Goal: Transaction & Acquisition: Book appointment/travel/reservation

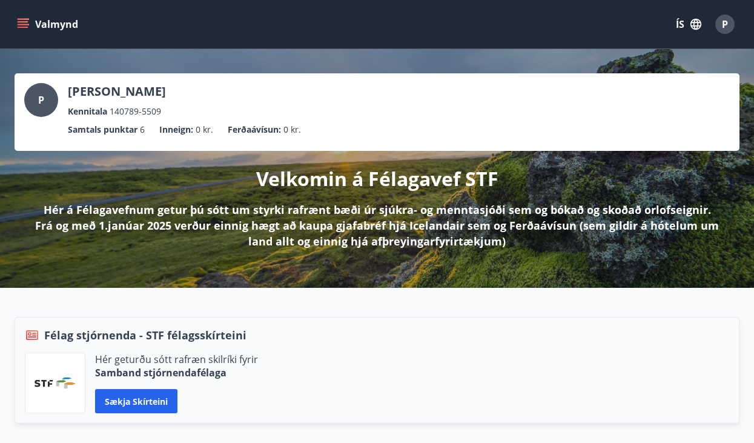
click at [23, 26] on icon "menu" at bounding box center [23, 24] width 12 height 12
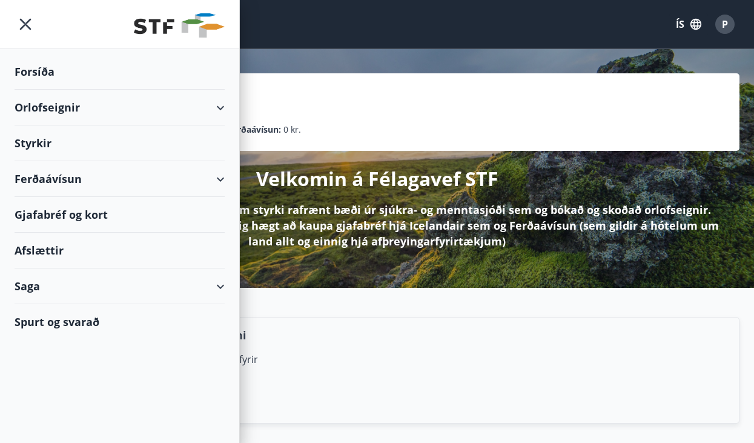
click at [68, 108] on div "Orlofseignir" at bounding box center [120, 108] width 210 height 36
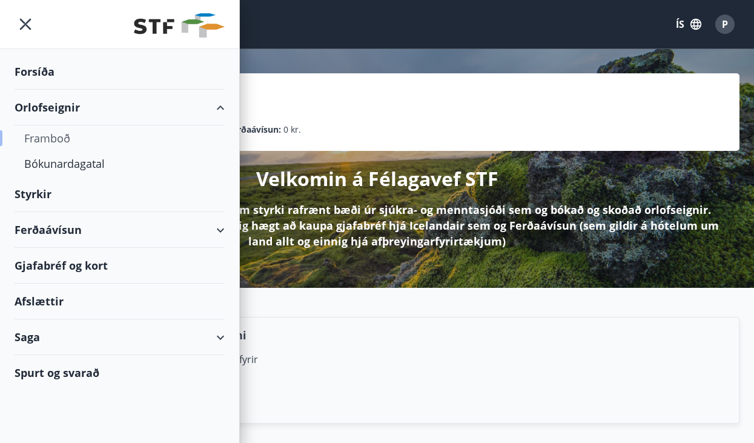
click at [67, 144] on div "Framboð" at bounding box center [119, 137] width 191 height 25
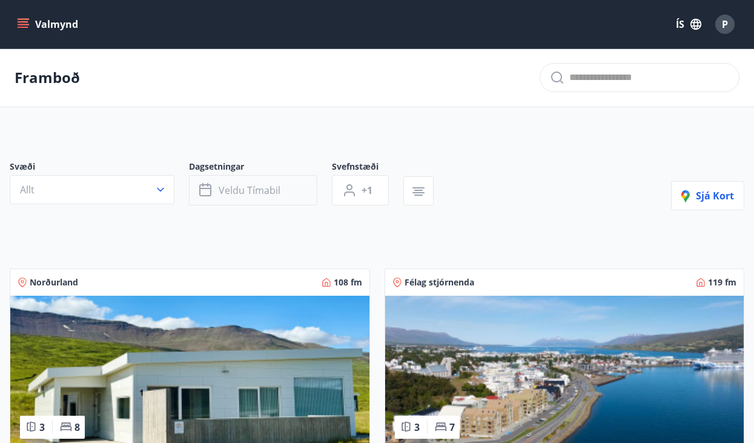
click at [265, 188] on span "Veldu tímabil" at bounding box center [250, 190] width 62 height 13
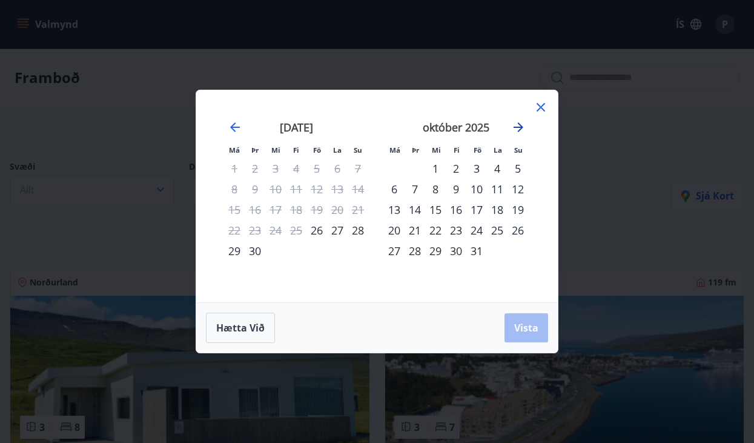
click at [520, 129] on icon "Move forward to switch to the next month." at bounding box center [519, 127] width 10 height 10
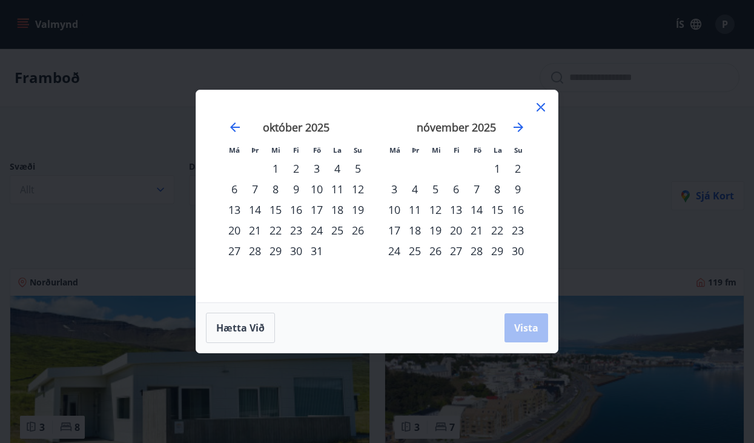
click at [276, 252] on div "29" at bounding box center [275, 251] width 21 height 21
click at [316, 249] on div "31" at bounding box center [317, 251] width 21 height 21
click at [539, 104] on icon at bounding box center [541, 107] width 15 height 15
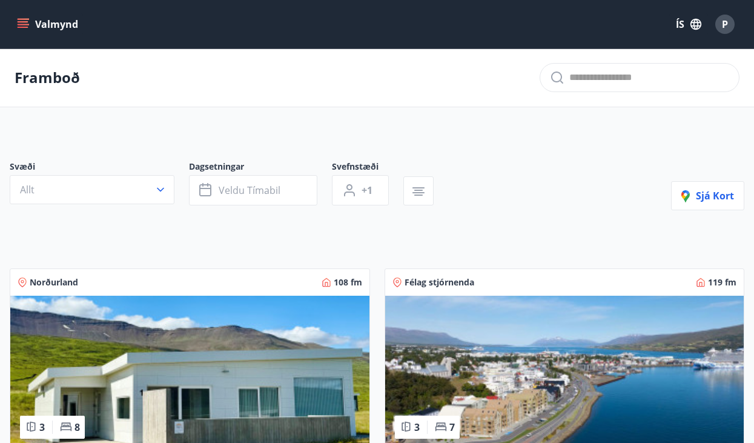
click at [185, 187] on div "Svæði Allt" at bounding box center [99, 183] width 179 height 45
click at [214, 187] on button "Veldu tímabil" at bounding box center [253, 190] width 128 height 30
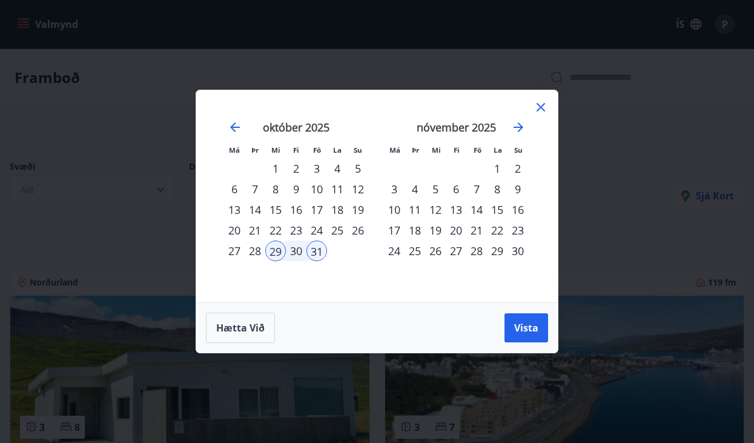
click at [539, 108] on icon at bounding box center [541, 107] width 8 height 8
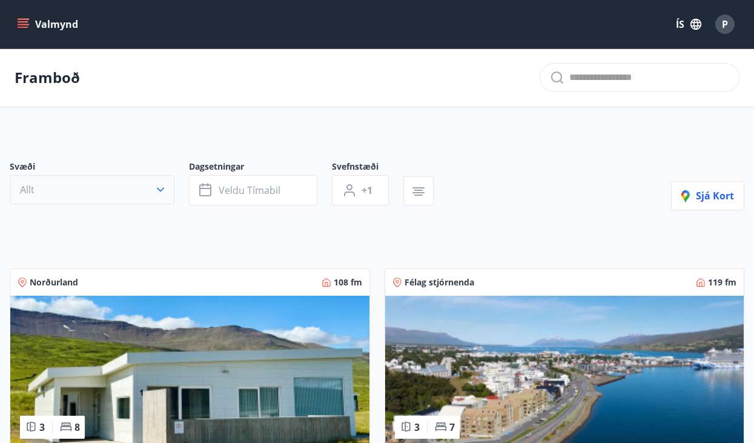
click at [146, 192] on button "Allt" at bounding box center [92, 189] width 165 height 29
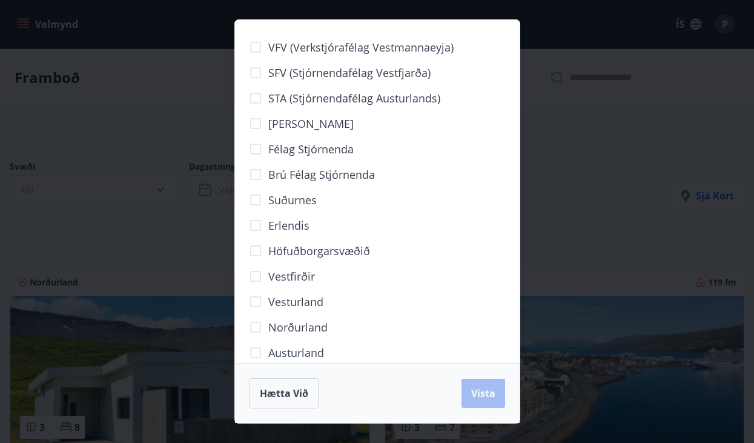
click at [274, 328] on span "Norðurland" at bounding box center [297, 327] width 59 height 16
click at [487, 392] on span "Vista" at bounding box center [483, 393] width 24 height 13
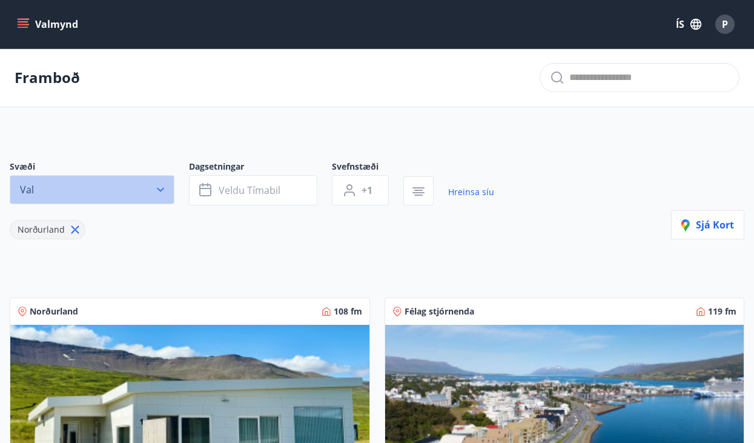
click at [162, 190] on icon "button" at bounding box center [160, 190] width 7 height 4
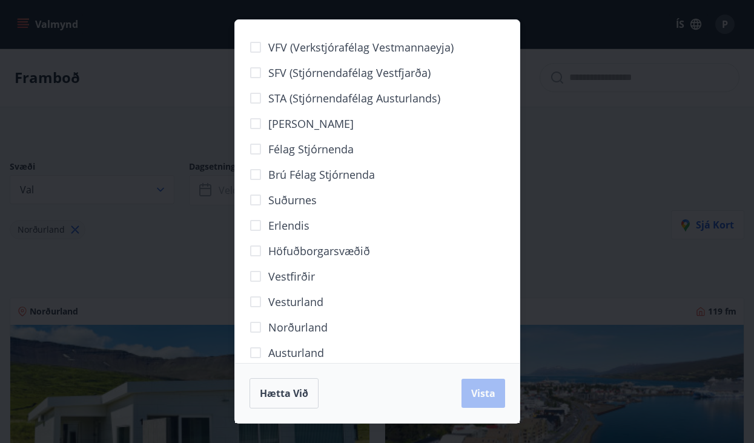
click at [300, 47] on span "VFV (Verkstjórafélag Vestmannaeyja)" at bounding box center [360, 47] width 185 height 16
click at [504, 390] on button "Vista" at bounding box center [484, 393] width 44 height 29
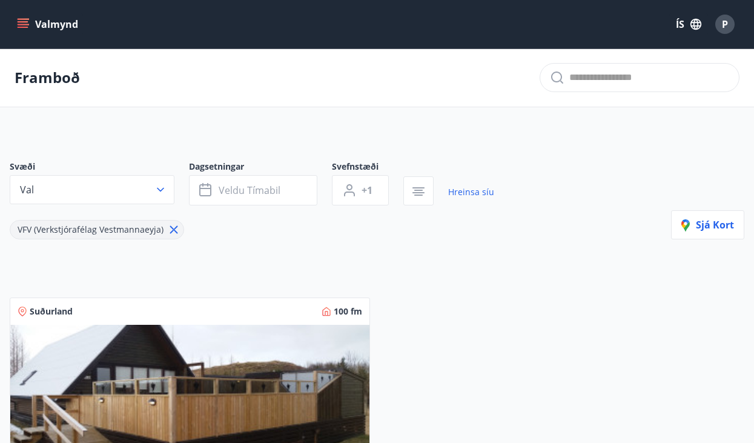
click at [22, 24] on icon "menu" at bounding box center [23, 24] width 12 height 12
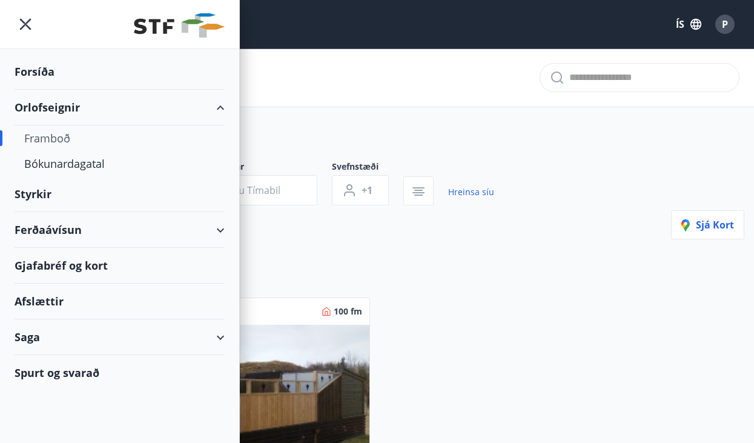
click at [447, 87] on div "Framboð" at bounding box center [377, 77] width 754 height 59
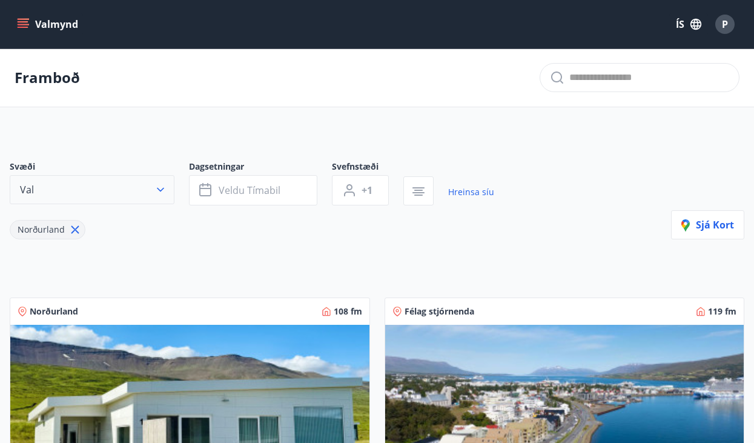
click at [148, 204] on button "Val" at bounding box center [92, 189] width 165 height 29
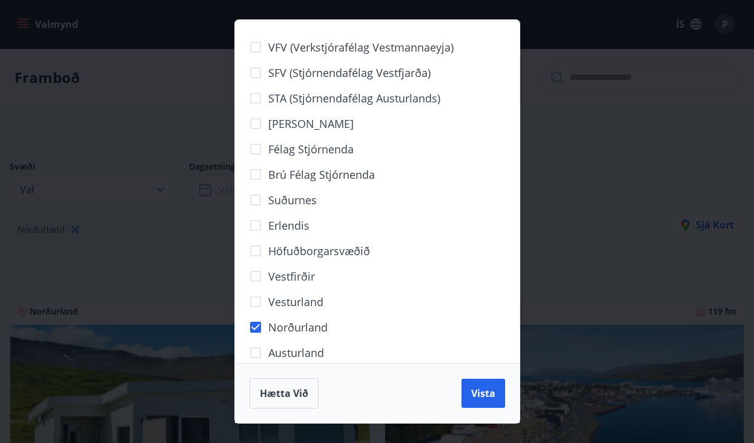
click at [491, 409] on div "Hætta við Vista" at bounding box center [377, 393] width 285 height 60
click at [488, 398] on span "Vista" at bounding box center [483, 393] width 24 height 13
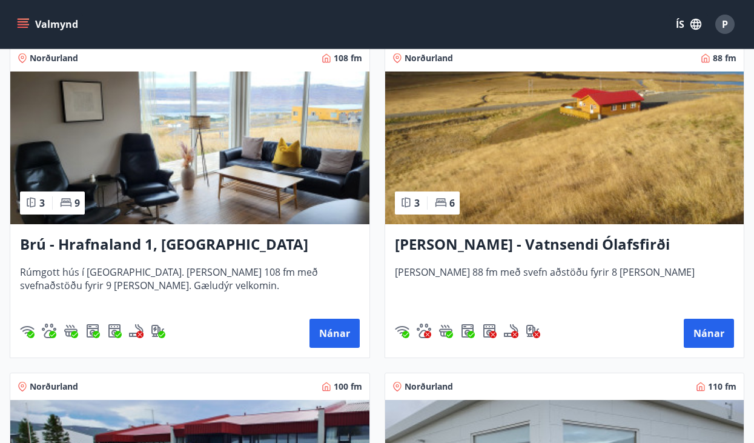
scroll to position [877, 0]
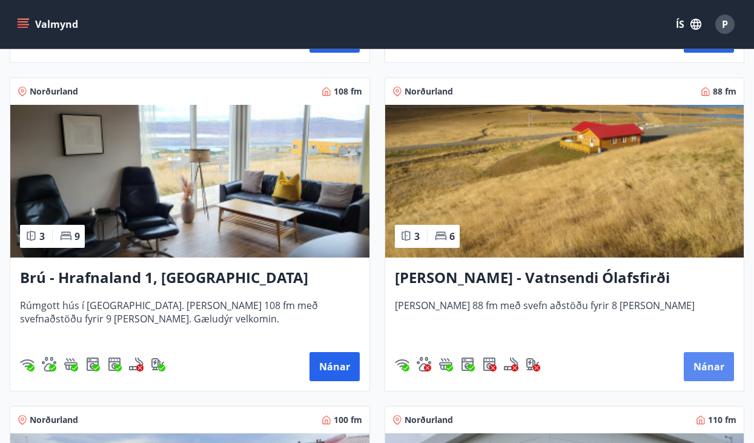
click at [711, 368] on button "Nánar" at bounding box center [709, 366] width 50 height 29
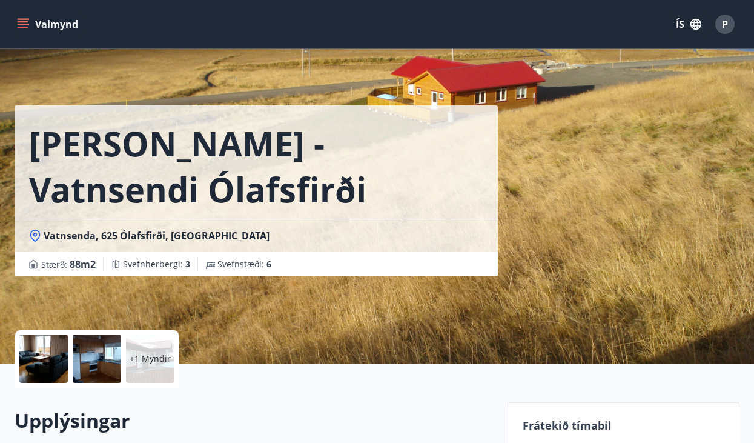
click at [678, 24] on button "ÍS" at bounding box center [689, 24] width 39 height 22
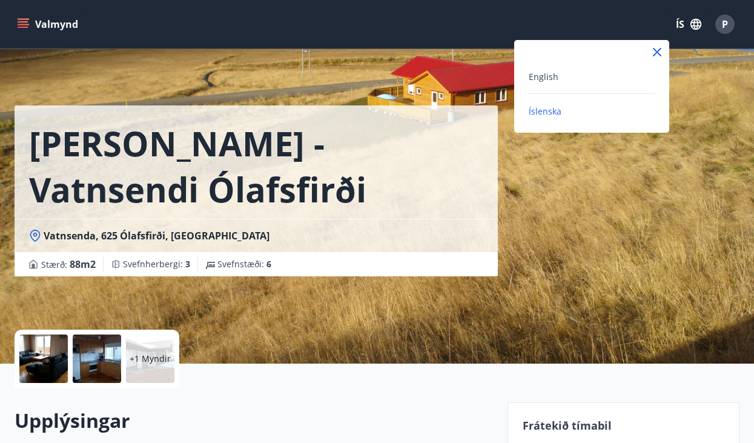
click at [601, 67] on div "English Íslenska" at bounding box center [592, 86] width 155 height 93
click at [541, 73] on span "English" at bounding box center [544, 77] width 30 height 12
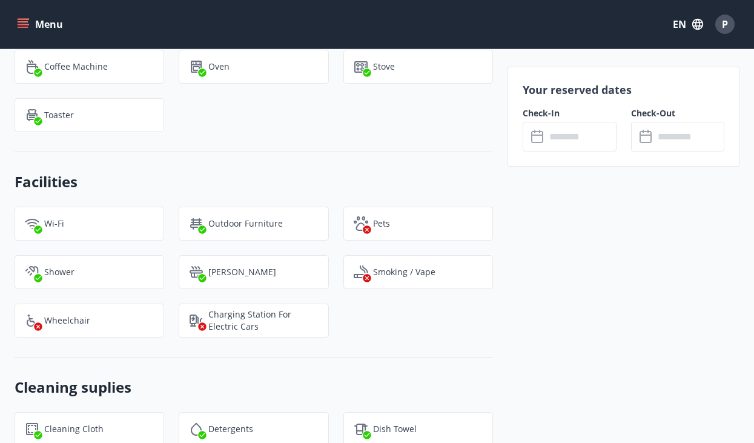
scroll to position [1542, 0]
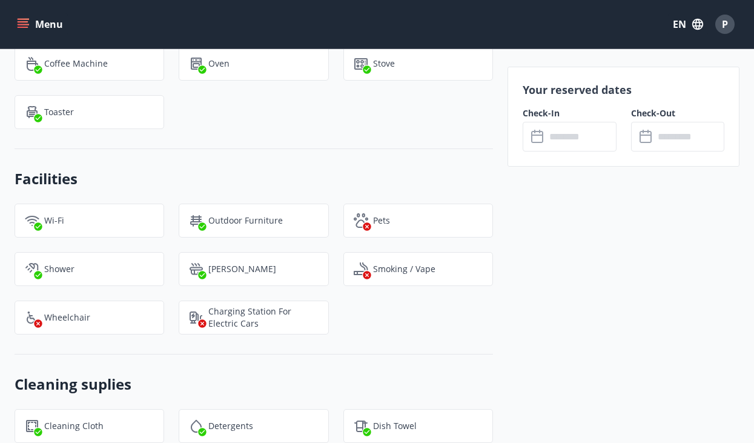
click at [539, 141] on icon at bounding box center [538, 137] width 15 height 15
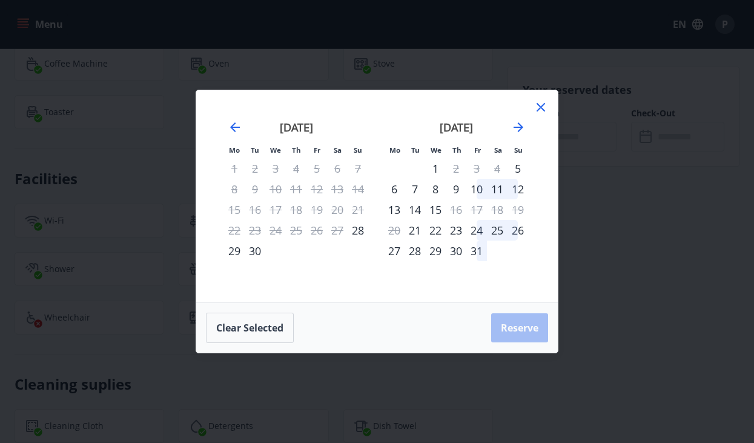
click at [228, 253] on div "29" at bounding box center [234, 251] width 21 height 21
click at [233, 250] on div "29" at bounding box center [234, 251] width 21 height 21
click at [236, 250] on div "29" at bounding box center [234, 251] width 21 height 21
click at [439, 167] on div "1" at bounding box center [435, 168] width 21 height 21
click at [238, 244] on div "29" at bounding box center [234, 251] width 21 height 21
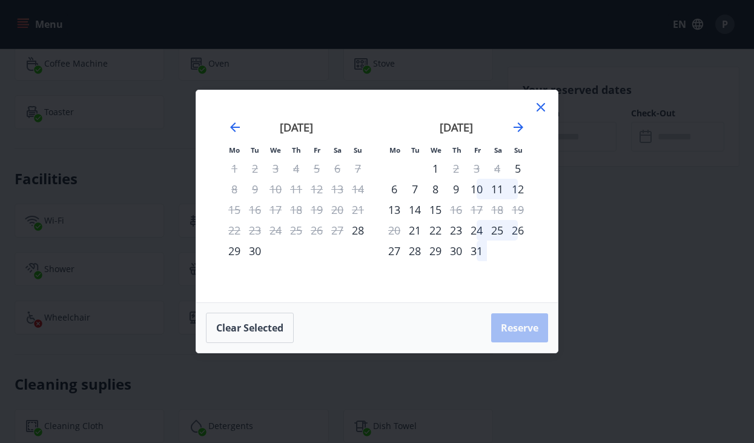
click at [262, 244] on div "30" at bounding box center [255, 251] width 21 height 21
click at [540, 104] on icon at bounding box center [541, 107] width 15 height 15
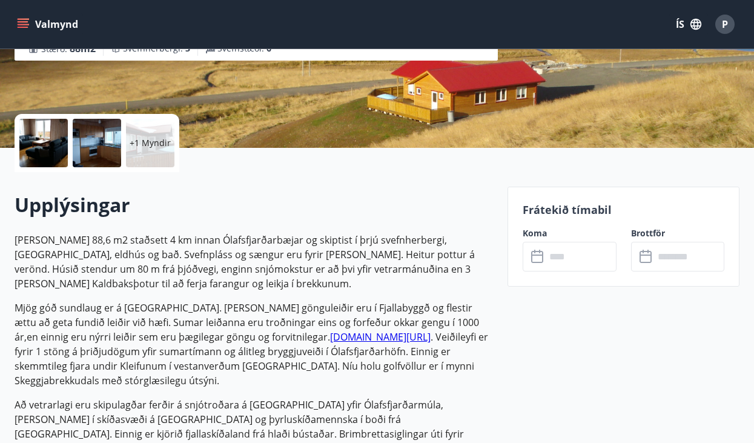
scroll to position [398, 0]
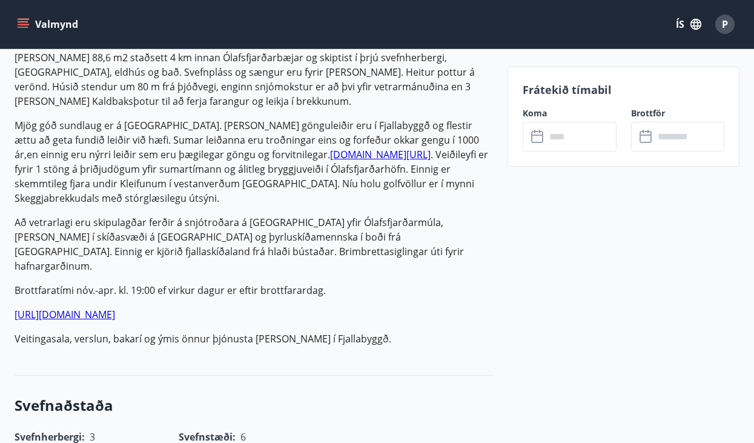
click at [551, 142] on input "text" at bounding box center [581, 137] width 71 height 30
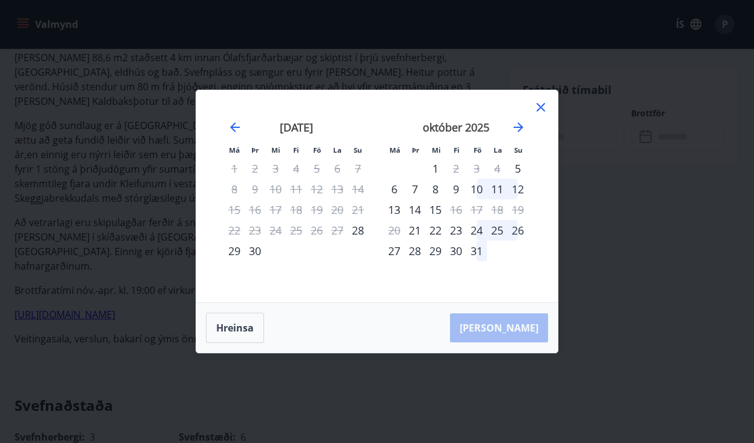
click at [235, 256] on div "29" at bounding box center [234, 251] width 21 height 21
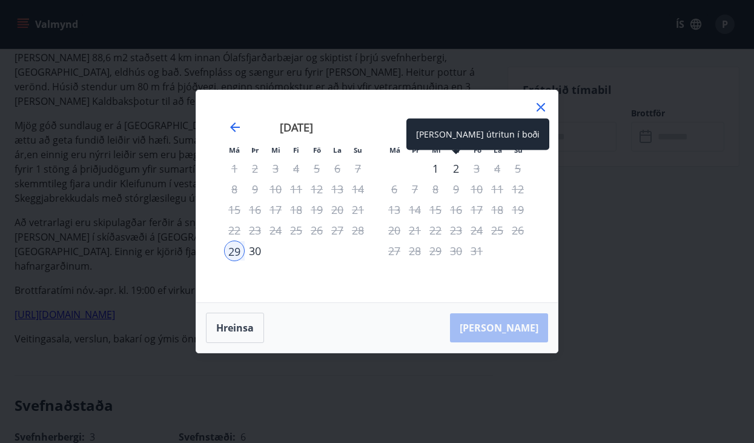
click at [451, 167] on div "2" at bounding box center [456, 168] width 21 height 21
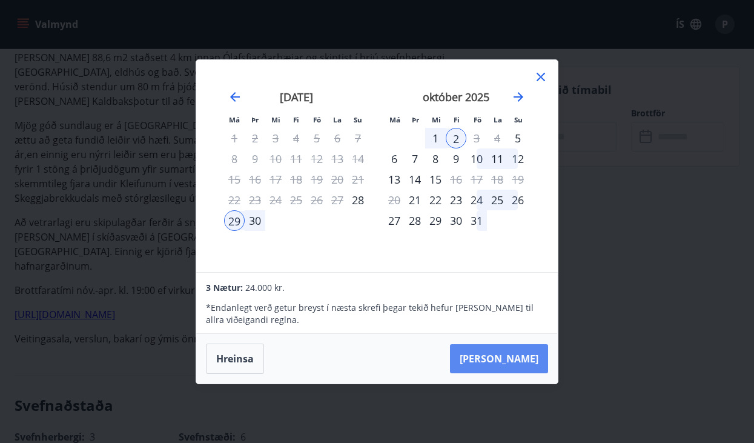
click at [518, 362] on button "Taka Frá" at bounding box center [499, 358] width 98 height 29
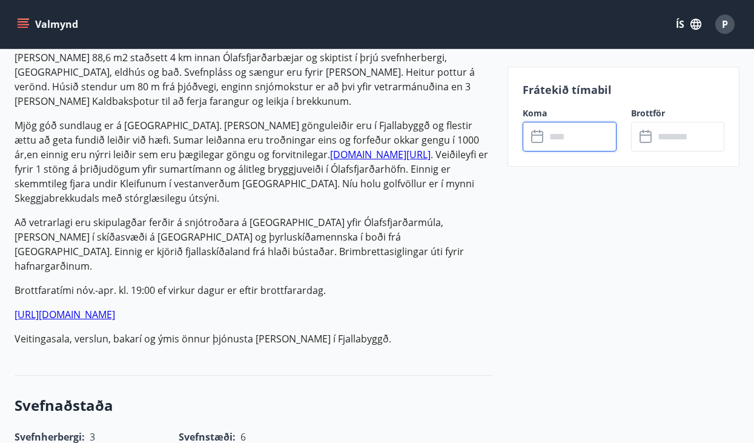
type input "******"
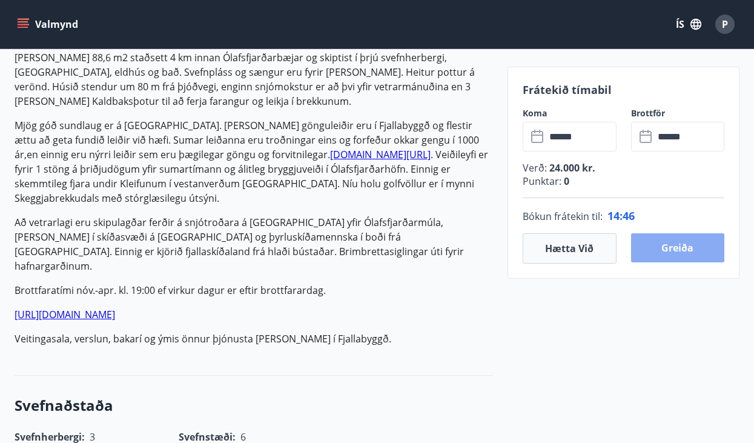
click at [691, 238] on button "Greiða" at bounding box center [678, 247] width 94 height 29
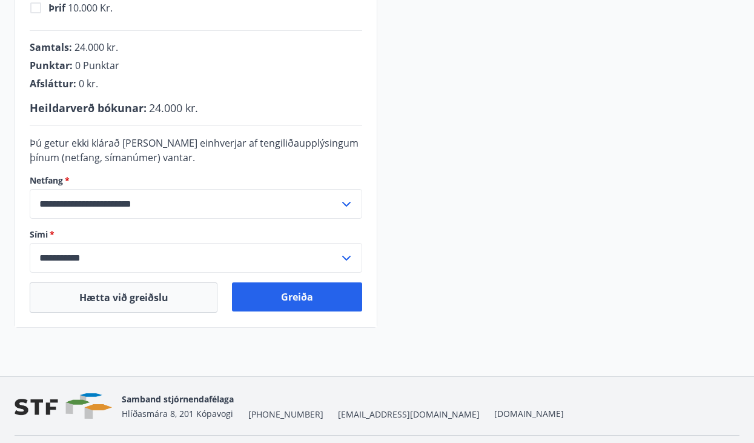
scroll to position [407, 0]
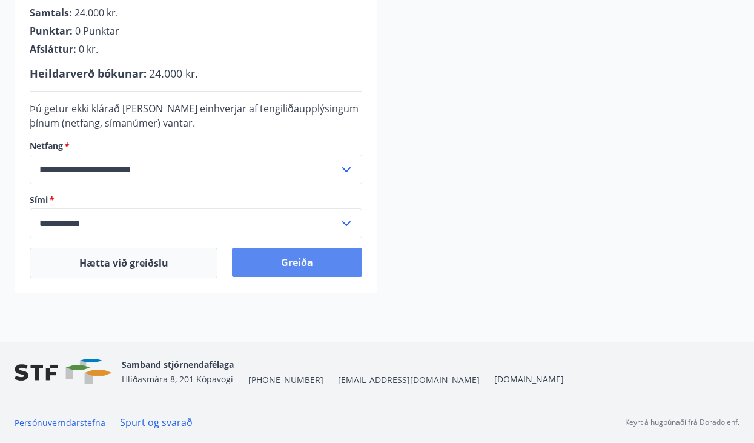
click at [318, 262] on button "Greiða" at bounding box center [297, 262] width 130 height 29
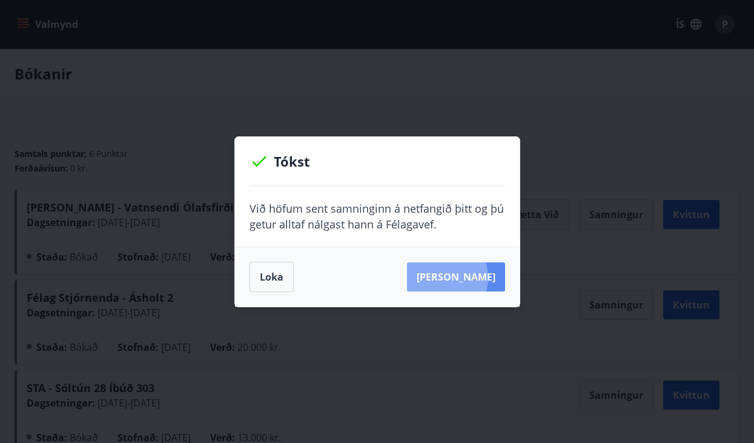
click at [459, 278] on button "[PERSON_NAME]" at bounding box center [456, 276] width 98 height 29
